Goal: Task Accomplishment & Management: Complete application form

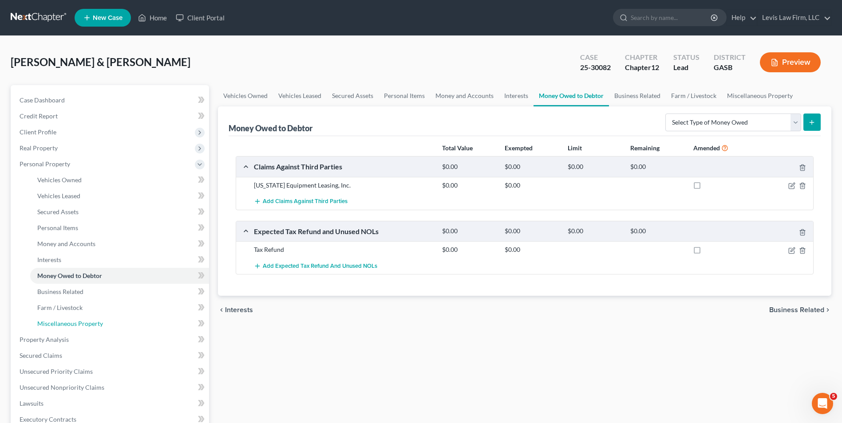
drag, startPoint x: 97, startPoint y: 322, endPoint x: 233, endPoint y: 322, distance: 135.8
click at [97, 322] on span "Miscellaneous Property" at bounding box center [70, 324] width 66 height 8
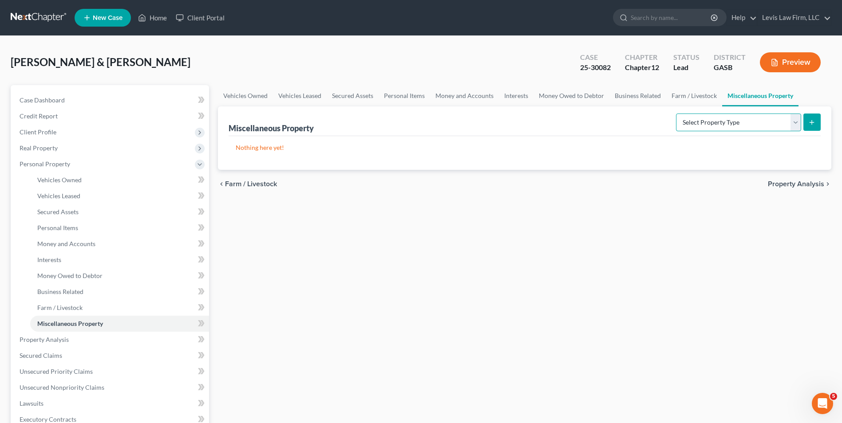
click at [799, 124] on select "Select Property Type Assigned for Creditor Benefit [DATE] Holding for Another N…" at bounding box center [738, 123] width 125 height 18
select select "transferred"
click at [676, 114] on select "Select Property Type Assigned for Creditor Benefit [DATE] Holding for Another N…" at bounding box center [738, 123] width 125 height 18
click at [811, 119] on icon "submit" at bounding box center [811, 122] width 7 height 7
select select "Ordinary ([DATE])"
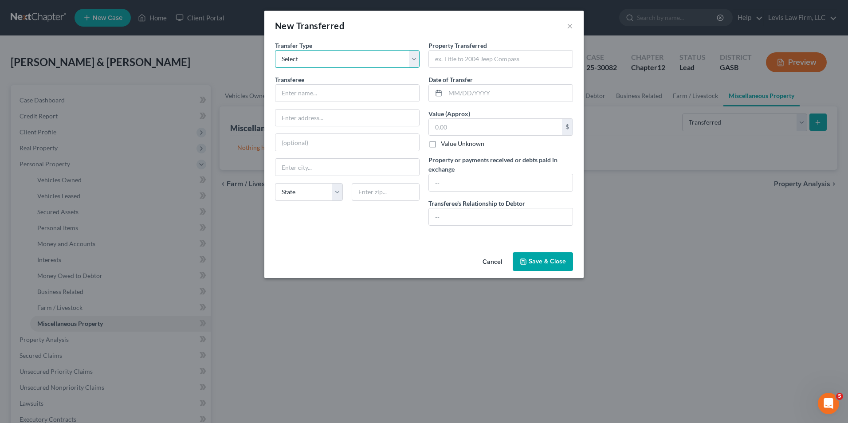
click at [416, 60] on select "Select Ordinary ([DATE]) [DATE]" at bounding box center [347, 59] width 145 height 18
click at [276, 91] on input "text" at bounding box center [348, 93] width 144 height 17
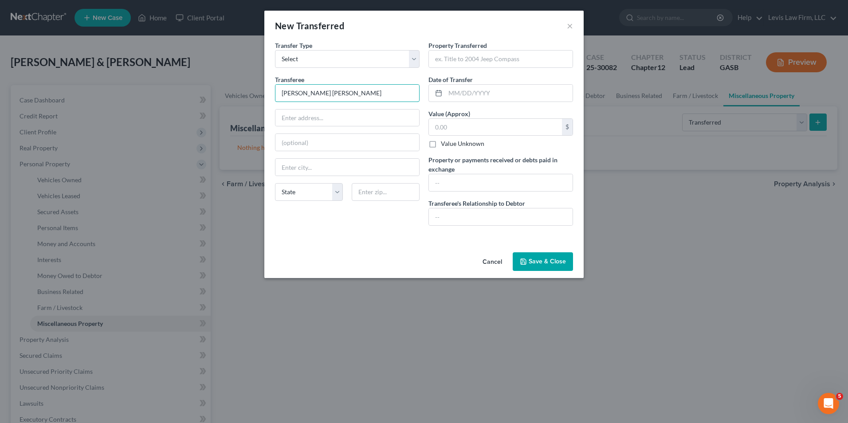
type input "[PERSON_NAME] [PERSON_NAME]"
type input "[STREET_ADDRESS]"
type input "N"
type input "[PERSON_NAME]"
type input "31055"
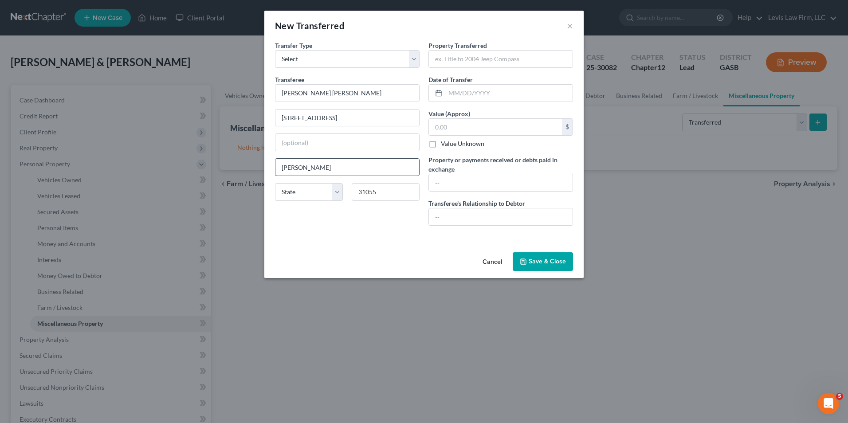
drag, startPoint x: 320, startPoint y: 170, endPoint x: 325, endPoint y: 168, distance: 5.4
click at [320, 170] on input "[PERSON_NAME]" at bounding box center [348, 167] width 144 height 17
type input "[PERSON_NAME]"
select select "10"
drag, startPoint x: 435, startPoint y: 58, endPoint x: 439, endPoint y: 62, distance: 5.7
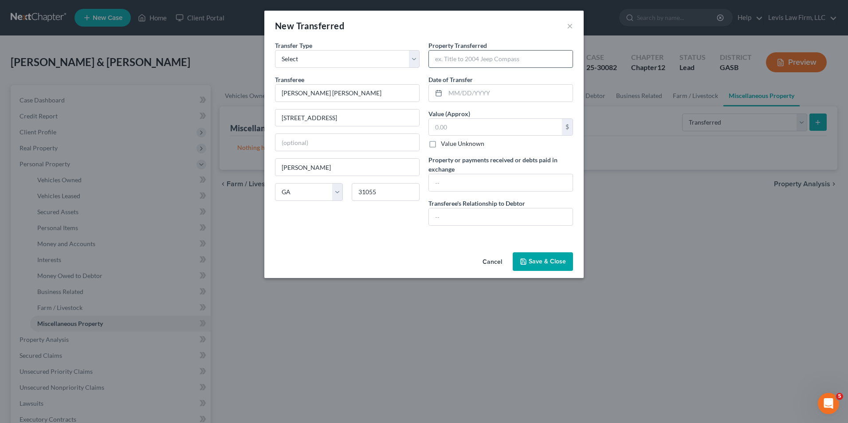
click at [435, 58] on input "text" at bounding box center [501, 59] width 144 height 17
type input "9.5 acres more or less"
type input "[DATE]"
type input "Self"
click at [524, 263] on icon "button" at bounding box center [523, 261] width 7 height 7
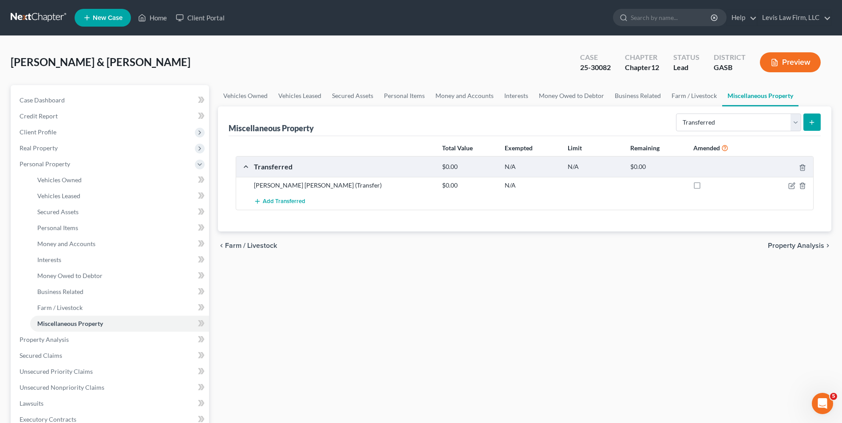
click at [813, 125] on icon "submit" at bounding box center [811, 122] width 7 height 7
select select "Ordinary ([DATE])"
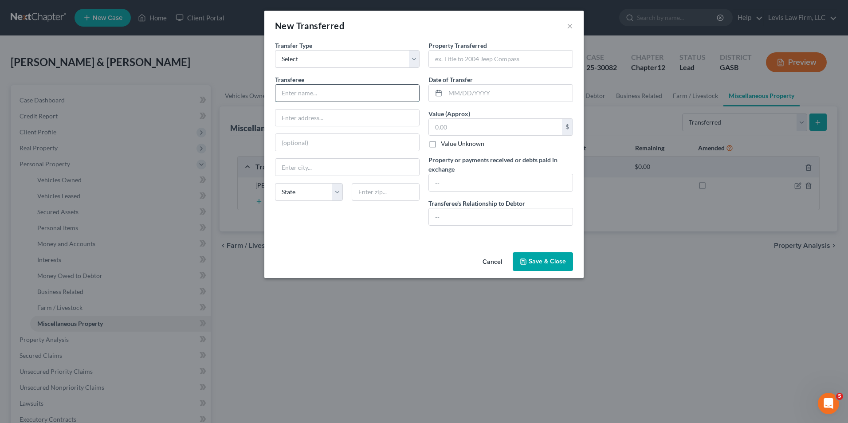
click at [289, 90] on input "text" at bounding box center [348, 93] width 144 height 17
type input "[PERSON_NAME]"
type input "[STREET_ADDRESS]"
type input "[PERSON_NAME]"
select select "10"
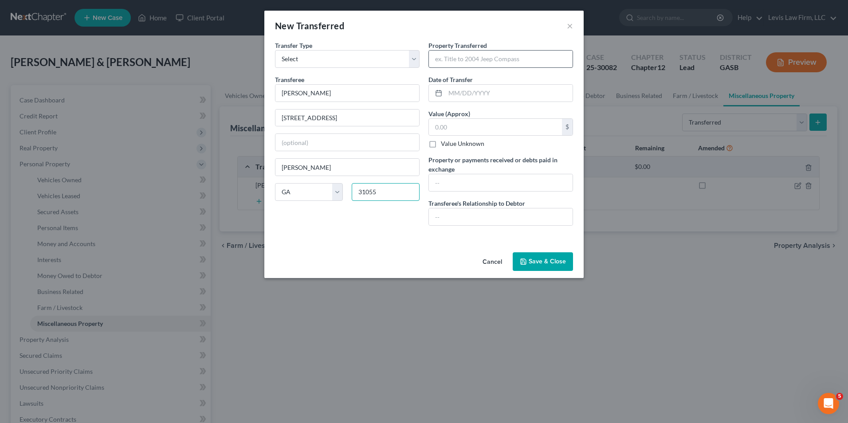
type input "31055"
drag, startPoint x: 432, startPoint y: 58, endPoint x: 441, endPoint y: 76, distance: 20.1
click at [432, 58] on input "text" at bounding box center [501, 59] width 144 height 17
type input "[PERSON_NAME]"
type input "86.773 acres located in [GEOGRAPHIC_DATA]."
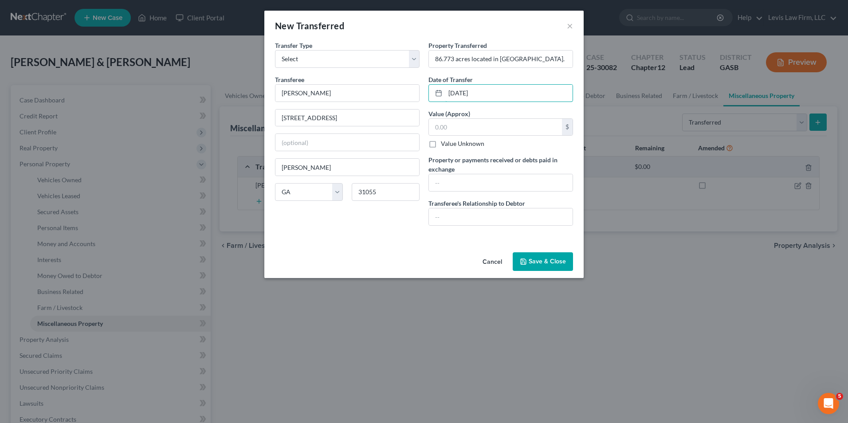
type input "[DATE]"
type input "Husband"
click at [529, 260] on button "Save & Close" at bounding box center [543, 262] width 60 height 19
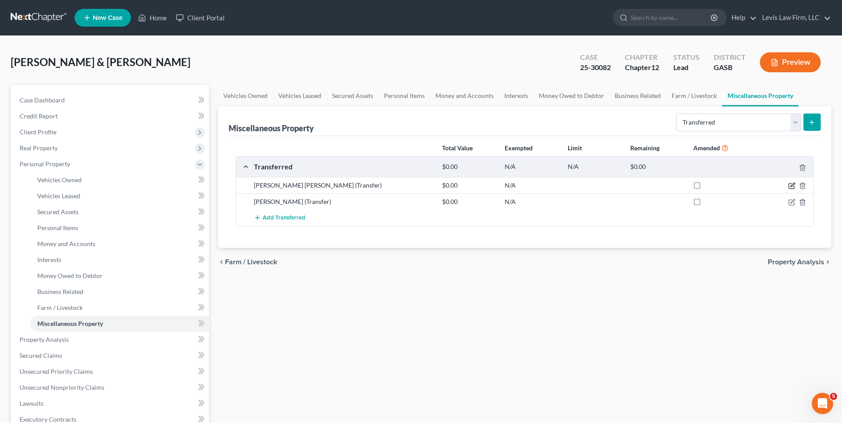
click at [790, 184] on icon "button" at bounding box center [791, 185] width 7 height 7
select select "Ordinary ([DATE])"
select select "10"
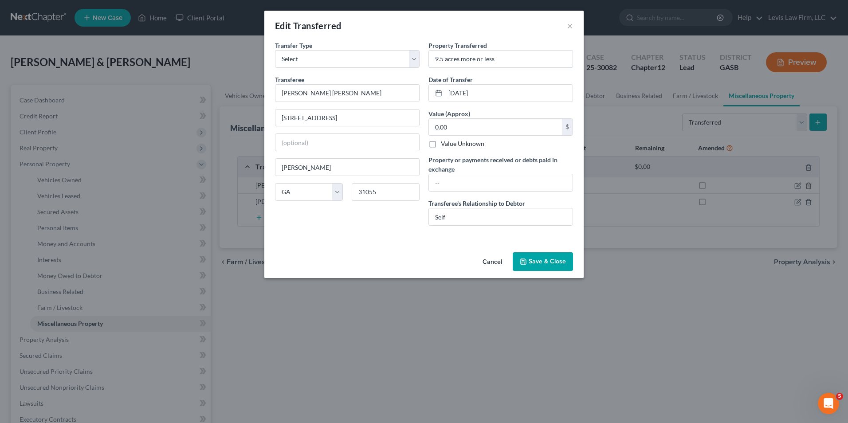
drag, startPoint x: 506, startPoint y: 62, endPoint x: 722, endPoint y: 46, distance: 217.1
click at [517, 62] on input "9.5 acres more or less" at bounding box center [501, 59] width 144 height 17
drag, startPoint x: 551, startPoint y: 61, endPoint x: 605, endPoint y: 52, distance: 55.3
click at [551, 61] on input "9.5 acres more or less located in [GEOGRAPHIC_DATA] o" at bounding box center [501, 59] width 144 height 17
type input "9.5 acres more or less located in [PERSON_NAME][GEOGRAPHIC_DATA]."
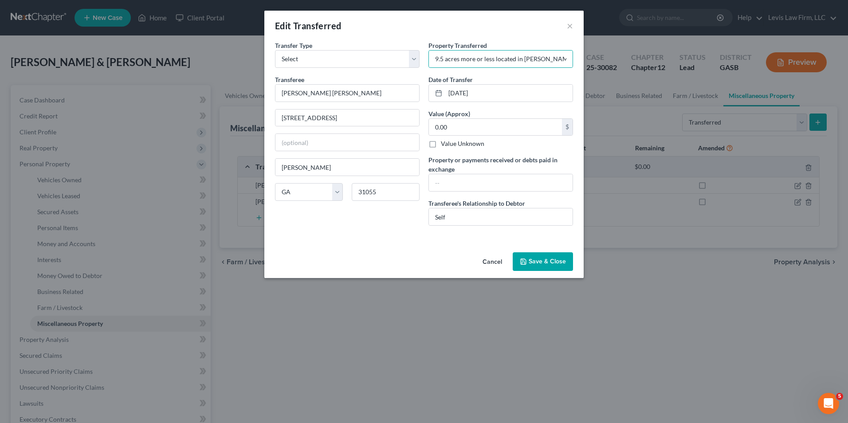
click at [531, 266] on button "Save & Close" at bounding box center [543, 262] width 60 height 19
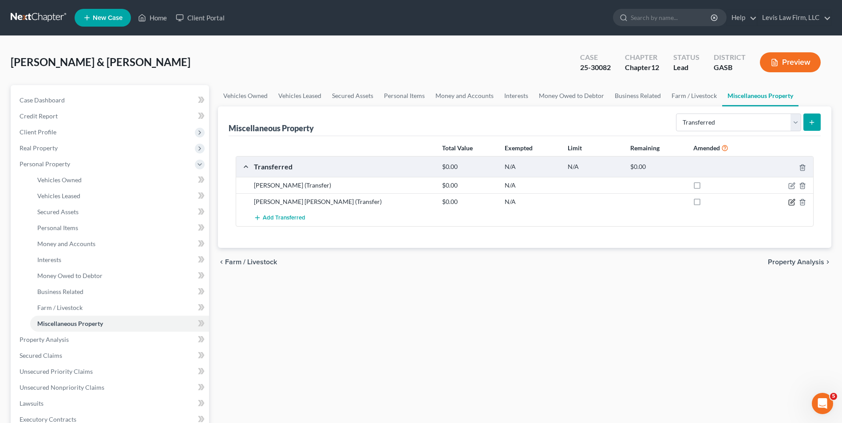
click at [791, 201] on icon "button" at bounding box center [791, 202] width 7 height 7
select select "Ordinary ([DATE])"
select select "10"
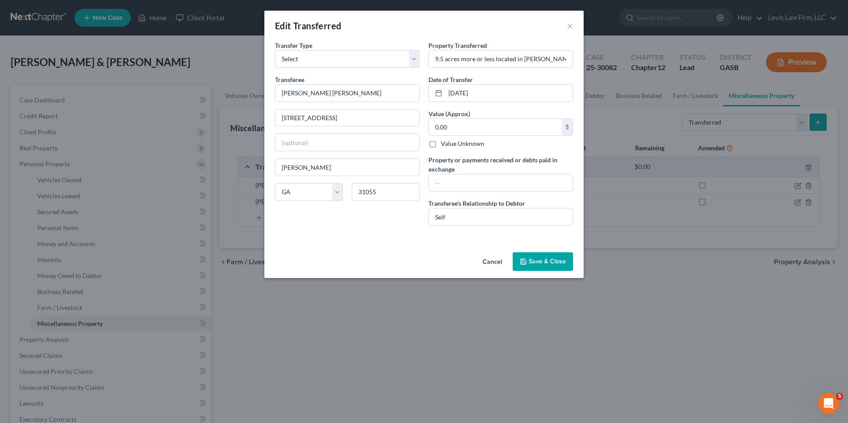
click at [545, 259] on button "Save & Close" at bounding box center [543, 262] width 60 height 19
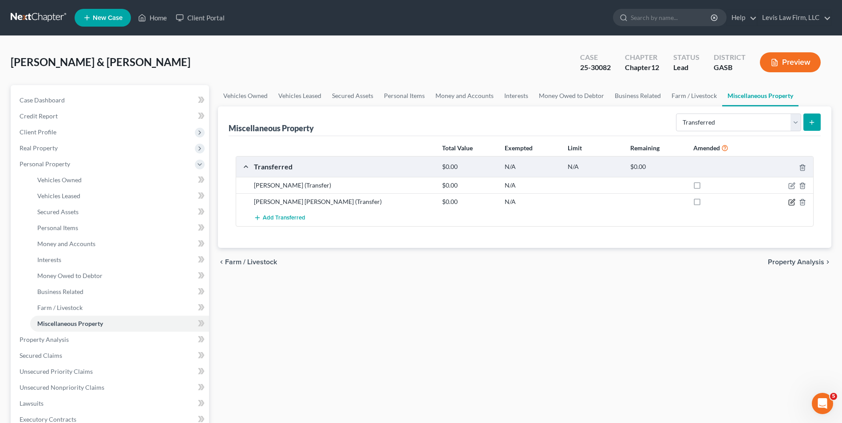
click at [790, 201] on icon "button" at bounding box center [791, 202] width 7 height 7
select select "Ordinary ([DATE])"
select select "10"
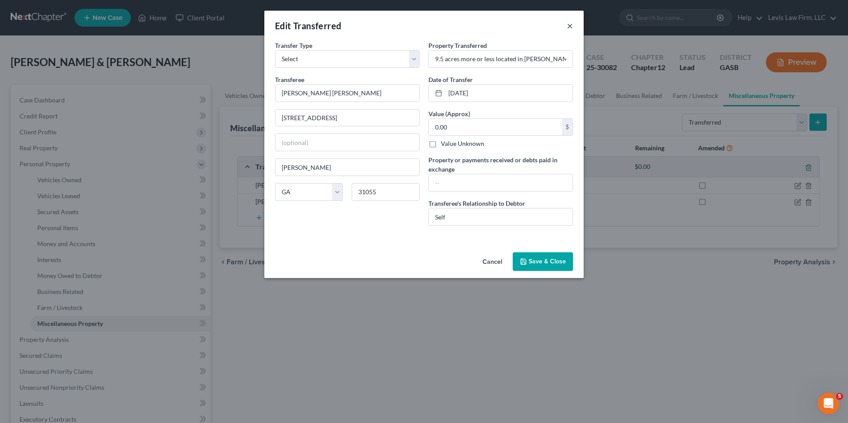
click at [571, 26] on button "×" at bounding box center [570, 25] width 6 height 11
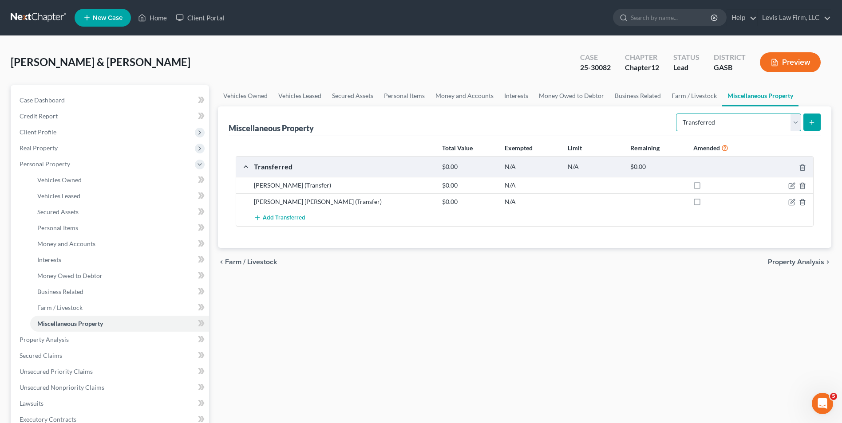
click at [798, 126] on select "Select Property Type Assigned for Creditor Benefit [DATE] Holding for Another N…" at bounding box center [738, 123] width 125 height 18
click at [799, 126] on select "Select Property Type Assigned for Creditor Benefit [DATE] Holding for Another N…" at bounding box center [738, 123] width 125 height 18
click at [793, 202] on icon "button" at bounding box center [791, 202] width 7 height 7
select select "Ordinary ([DATE])"
select select "10"
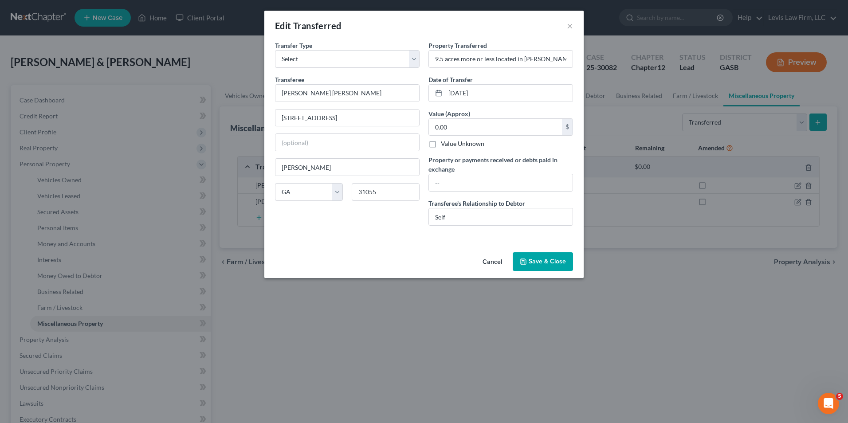
drag, startPoint x: 534, startPoint y: 259, endPoint x: 653, endPoint y: 99, distance: 199.5
click at [534, 259] on button "Save & Close" at bounding box center [543, 262] width 60 height 19
